Goal: Information Seeking & Learning: Understand process/instructions

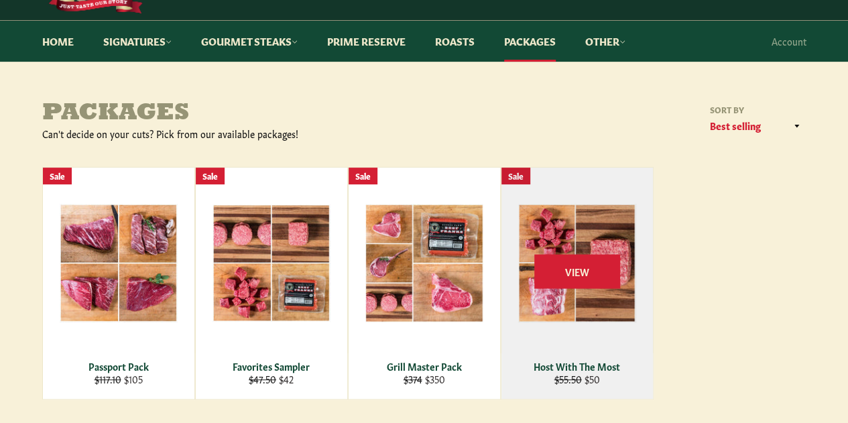
scroll to position [100, 0]
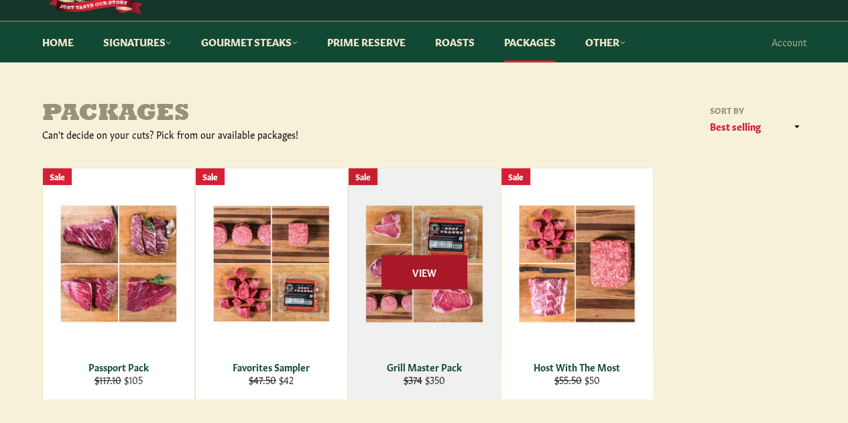
click at [422, 270] on span "View" at bounding box center [425, 272] width 86 height 34
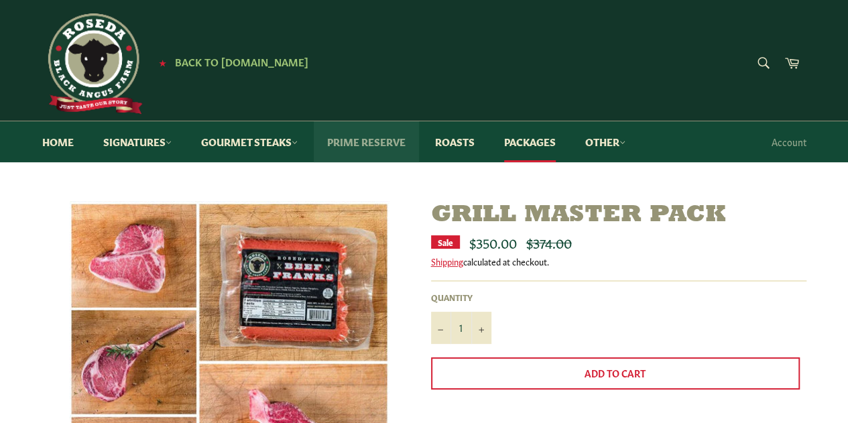
click at [348, 141] on link "Prime Reserve" at bounding box center [366, 141] width 105 height 41
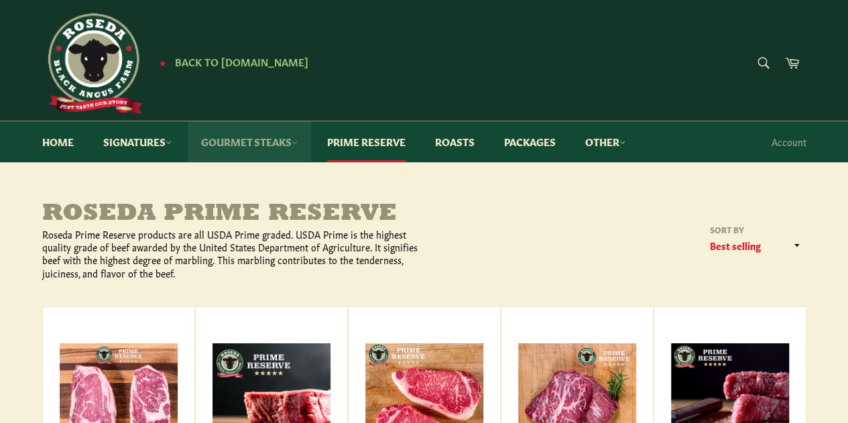
click at [282, 146] on link "Gourmet Steaks" at bounding box center [249, 141] width 123 height 41
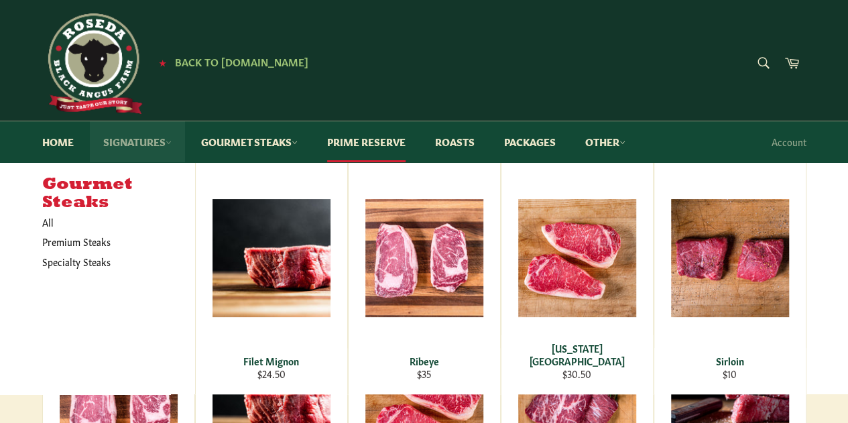
click at [139, 137] on link "Signatures" at bounding box center [137, 141] width 95 height 41
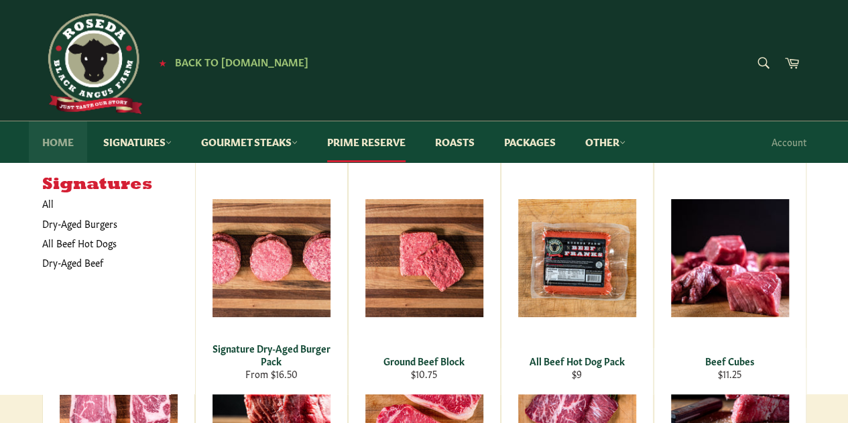
click at [60, 141] on link "Home" at bounding box center [58, 141] width 58 height 41
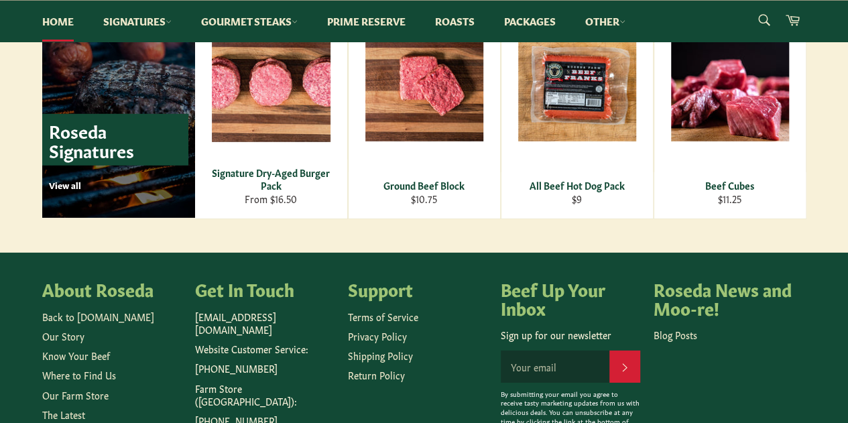
scroll to position [2025, 0]
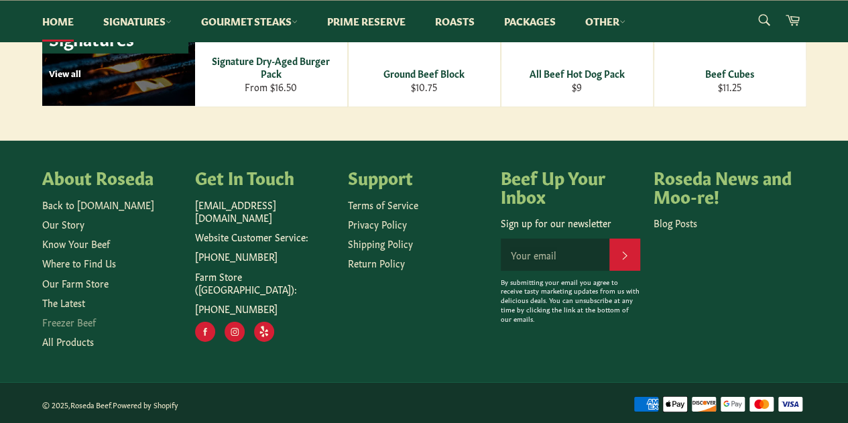
click at [82, 321] on link "Freezer Beef" at bounding box center [69, 321] width 54 height 13
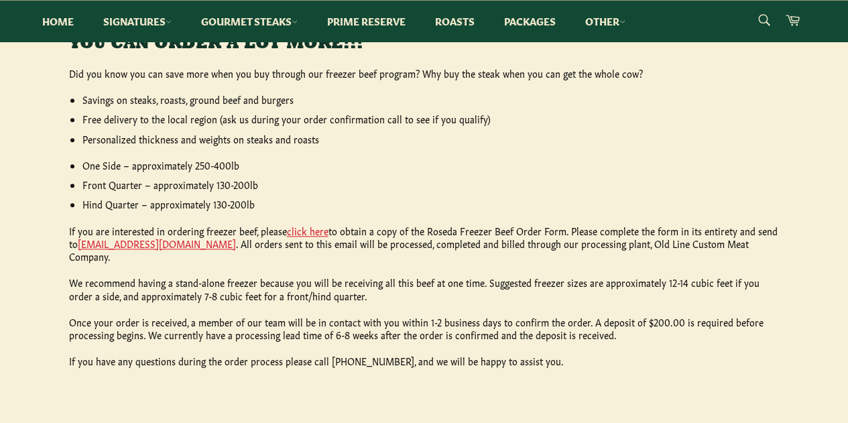
scroll to position [596, 0]
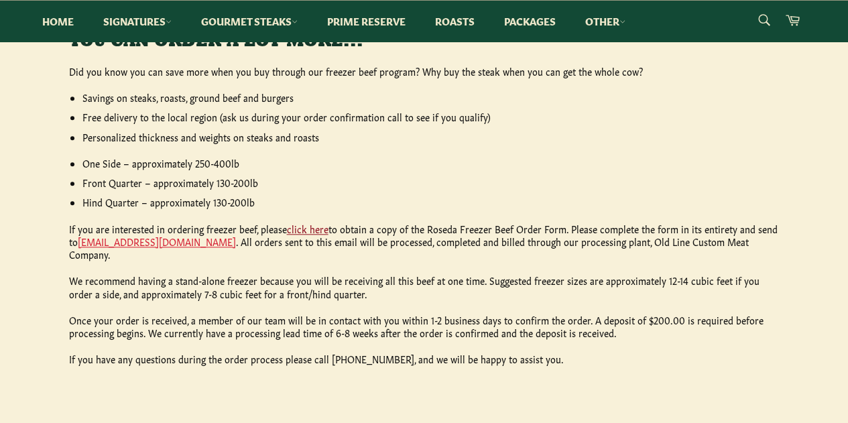
click at [314, 229] on link "click here" at bounding box center [308, 228] width 42 height 13
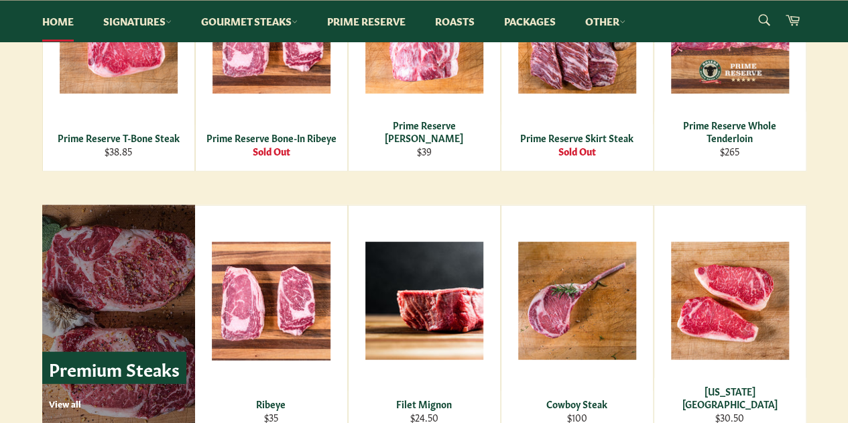
scroll to position [1427, 0]
